Goal: Navigation & Orientation: Find specific page/section

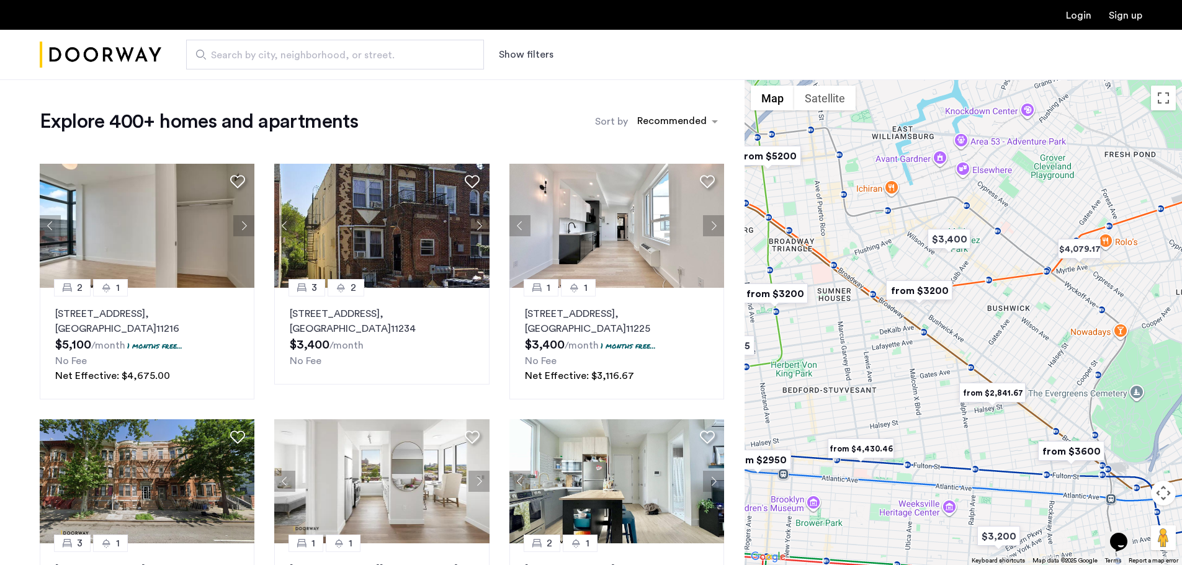
drag, startPoint x: 970, startPoint y: 282, endPoint x: 970, endPoint y: 335, distance: 52.7
click at [970, 335] on div at bounding box center [962, 322] width 437 height 486
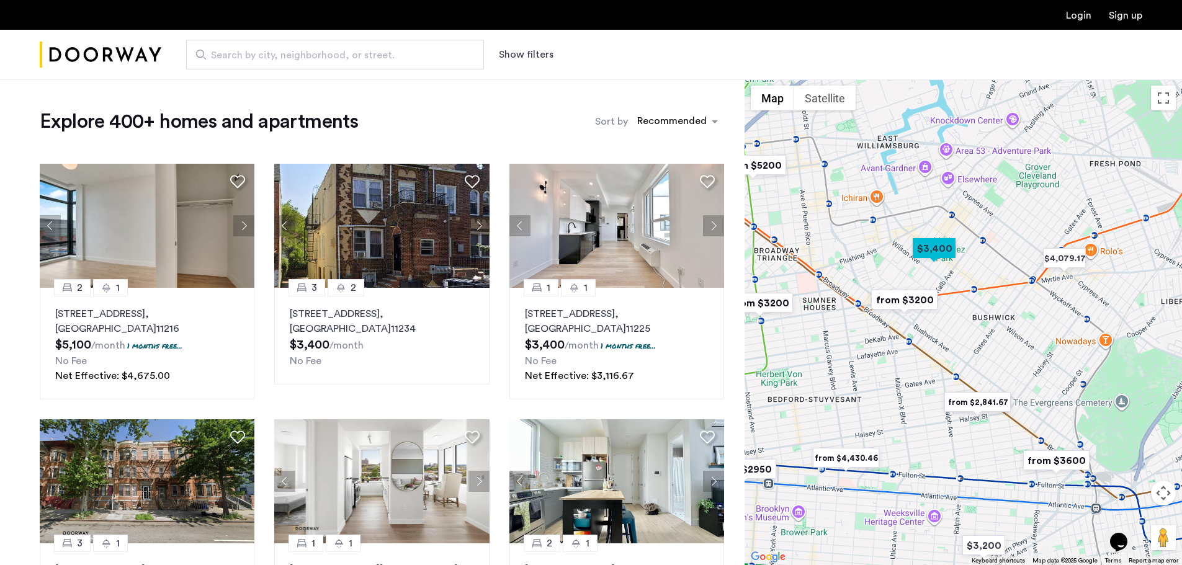
click at [65, 55] on img "Cazamio Logo" at bounding box center [101, 55] width 122 height 47
